Goal: Information Seeking & Learning: Learn about a topic

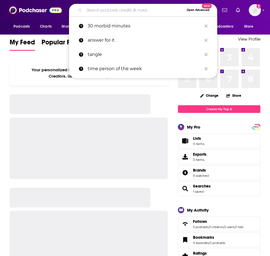
click at [139, 12] on input "Search podcasts, credits, & more..." at bounding box center [134, 10] width 100 height 9
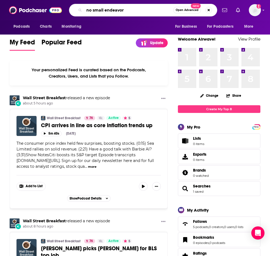
type input "no small endeavor"
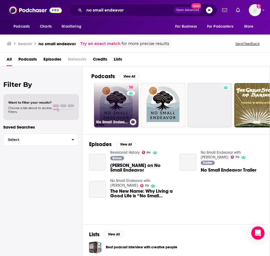
click at [116, 106] on link "70 No Small Endeavor with [PERSON_NAME]" at bounding box center [116, 105] width 44 height 44
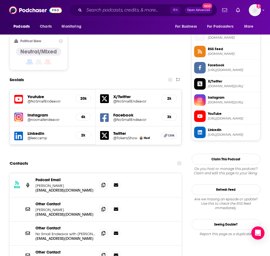
scroll to position [444, 0]
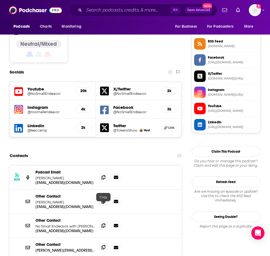
click at [102, 245] on icon at bounding box center [103, 247] width 4 height 4
click at [102, 223] on icon at bounding box center [103, 225] width 4 height 4
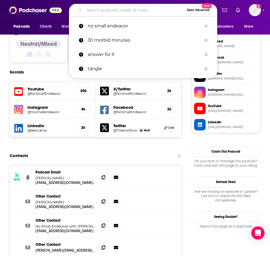
click at [141, 9] on input "Search podcasts, credits, & more..." at bounding box center [134, 10] width 100 height 9
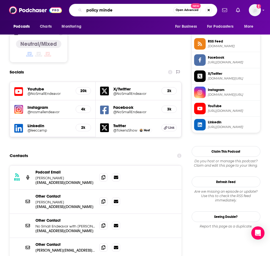
type input "policy minded"
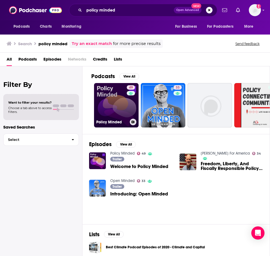
click at [121, 107] on link "49 Policy Minded" at bounding box center [116, 105] width 44 height 44
